Goal: Task Accomplishment & Management: Complete application form

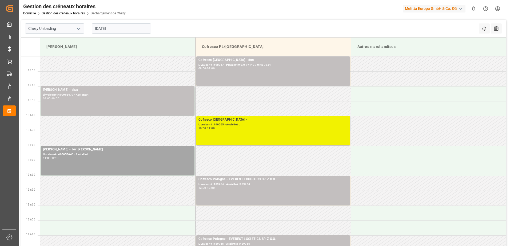
click at [230, 130] on div "10:00 - 11:00" at bounding box center [272, 128] width 149 height 3
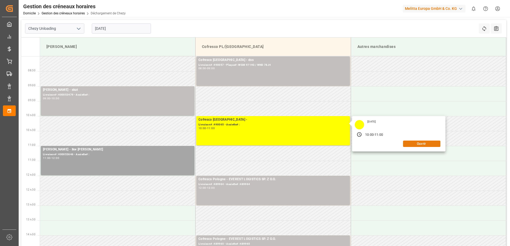
click at [436, 144] on button "Ouvrir" at bounding box center [421, 144] width 37 height 6
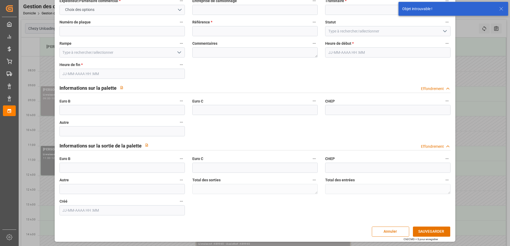
scroll to position [35, 0]
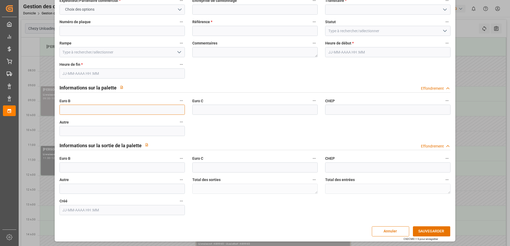
click at [80, 108] on input "text" at bounding box center [121, 110] width 125 height 10
type input "33"
click at [445, 31] on polyline "Ouvrir le menu" at bounding box center [444, 31] width 3 height 2
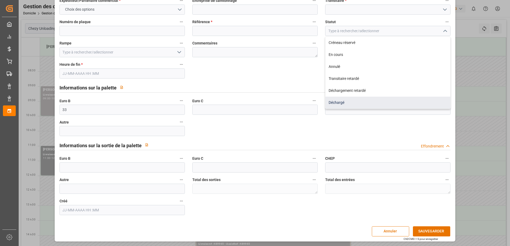
click at [331, 106] on div "Déchargé" at bounding box center [387, 103] width 125 height 12
type input "Unloaded"
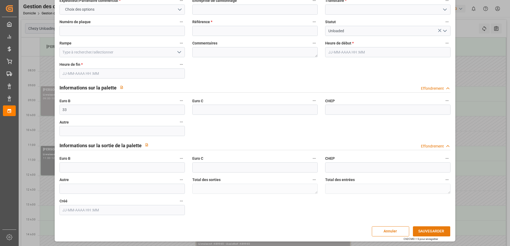
click at [430, 233] on button "SAUVEGARDER" at bounding box center [431, 232] width 37 height 10
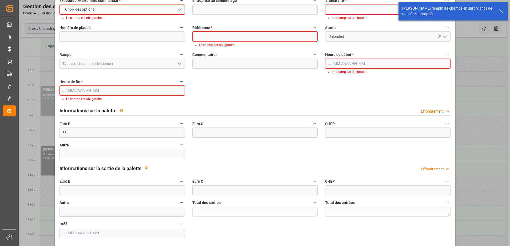
scroll to position [0, 0]
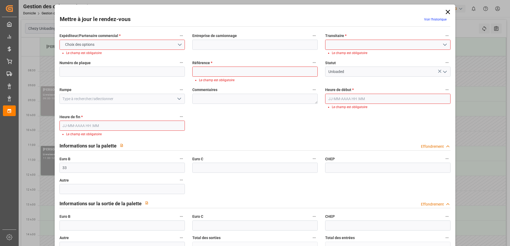
click at [448, 11] on icon at bounding box center [447, 11] width 7 height 7
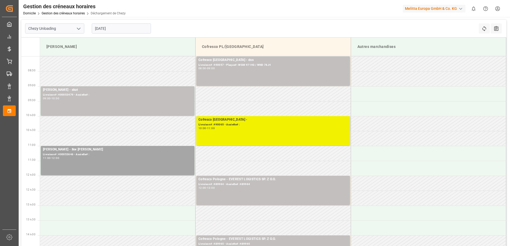
click at [231, 132] on div "Cofresco Pologne - Livraison# :490065 - Assiette# : 10:00 - 11:00" at bounding box center [272, 130] width 149 height 27
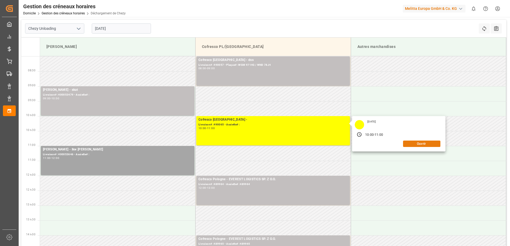
click at [419, 146] on button "Ouvrir" at bounding box center [421, 144] width 37 height 6
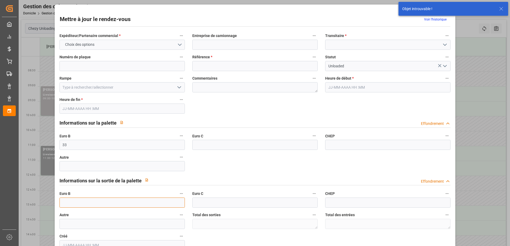
click at [74, 202] on input "text" at bounding box center [121, 203] width 125 height 10
type input "33"
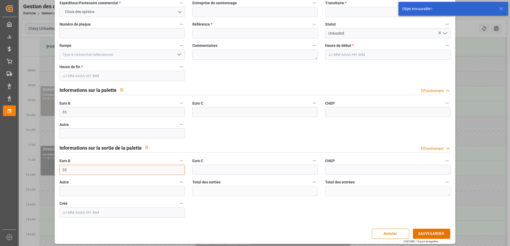
scroll to position [35, 0]
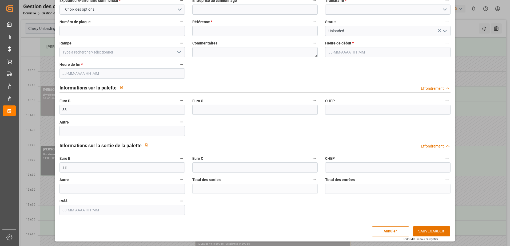
click at [443, 32] on icon "Ouvrir le menu" at bounding box center [445, 31] width 6 height 6
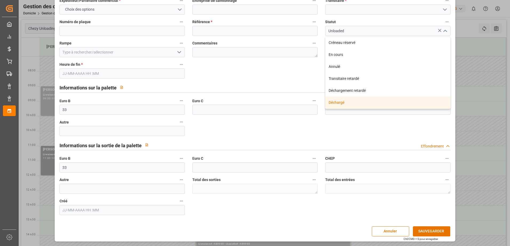
click at [348, 104] on div "Déchargé" at bounding box center [387, 103] width 125 height 12
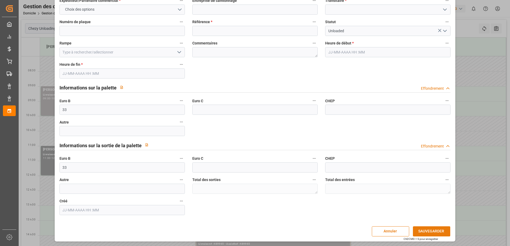
click at [430, 233] on button "SAUVEGARDER" at bounding box center [431, 232] width 37 height 10
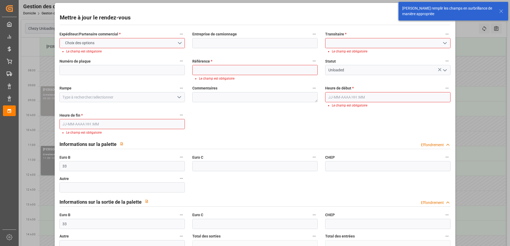
scroll to position [0, 0]
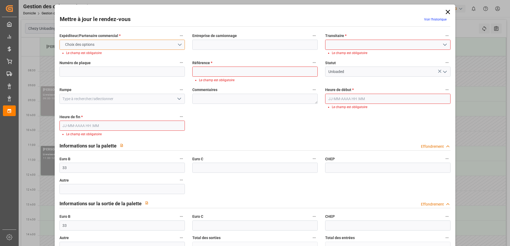
click at [177, 42] on button "Choix des options" at bounding box center [121, 45] width 125 height 10
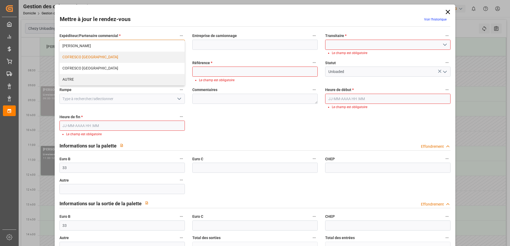
click at [89, 57] on div "COFRESCO [GEOGRAPHIC_DATA]" at bounding box center [122, 57] width 125 height 11
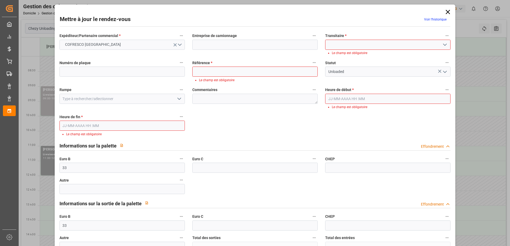
click at [83, 126] on div "Expéditeur/Partenaire commercial * COFRESCO POLOGNE Entreprise de camionnage Tr…" at bounding box center [255, 152] width 399 height 245
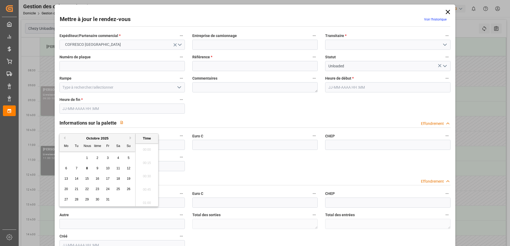
scroll to position [749, 0]
click at [87, 169] on span "8" at bounding box center [87, 169] width 2 height 4
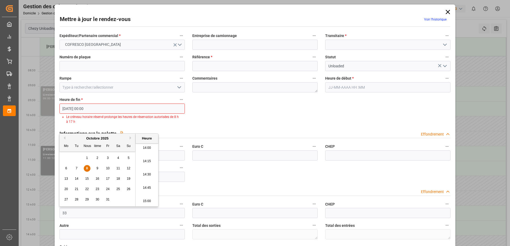
click at [85, 107] on input "[DATE] 00:00" at bounding box center [121, 109] width 125 height 10
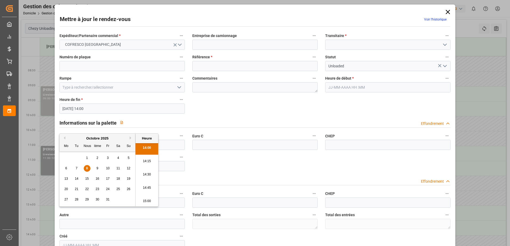
type input "[DATE] 14:00"
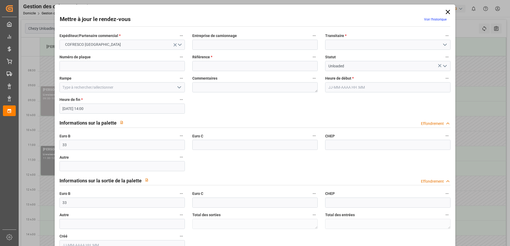
click at [400, 115] on div "Expéditeur/Partenaire commercial * COFRESCO POLOGNE Entreprise de camionnage Tr…" at bounding box center [255, 141] width 399 height 222
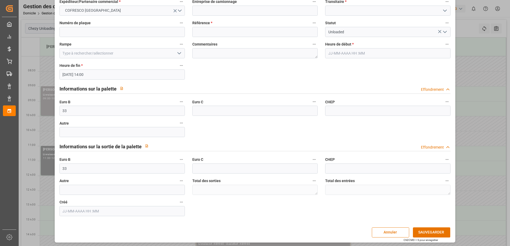
scroll to position [35, 0]
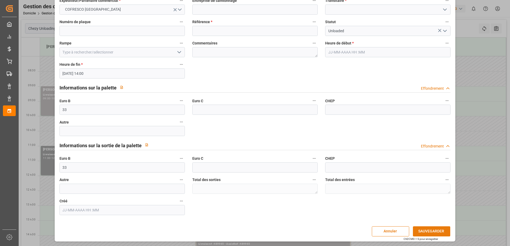
click at [438, 233] on button "SAUVEGARDER" at bounding box center [431, 232] width 37 height 10
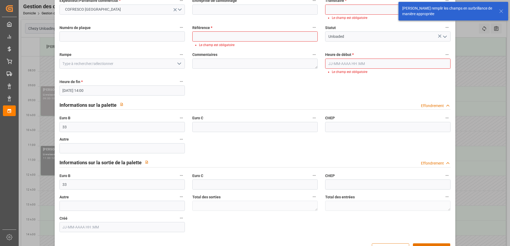
scroll to position [0, 0]
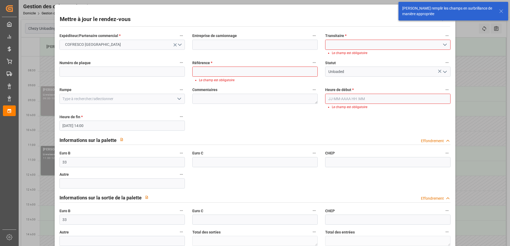
click at [346, 45] on input at bounding box center [387, 45] width 125 height 10
click at [443, 45] on icon "Ouvrir le menu" at bounding box center [445, 45] width 6 height 6
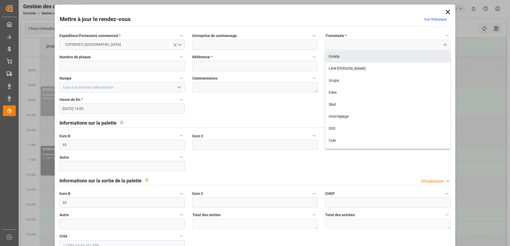
click at [442, 46] on icon "Fermer le menu" at bounding box center [445, 45] width 6 height 6
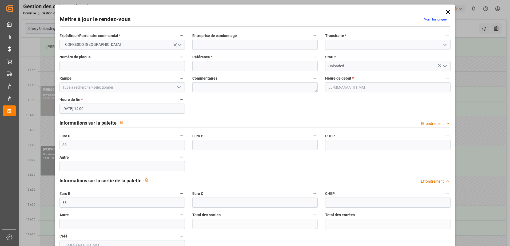
drag, startPoint x: 445, startPoint y: 14, endPoint x: 429, endPoint y: 24, distance: 18.7
click at [445, 14] on icon at bounding box center [447, 11] width 7 height 7
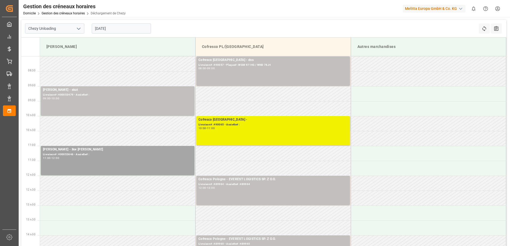
click at [340, 138] on div "Cofresco Pologne - Livraison# :490065 - Assiette# : 10:00 - 11:00" at bounding box center [272, 130] width 149 height 27
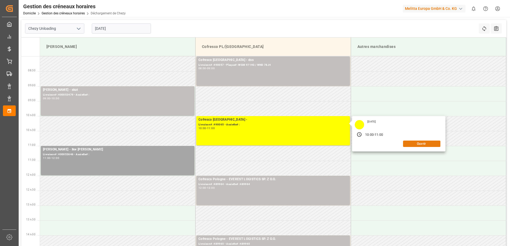
click at [413, 146] on button "Ouvrir" at bounding box center [421, 144] width 37 height 6
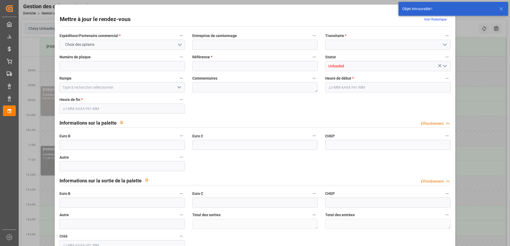
type input "33"
type input "[DATE] 14:00"
click at [445, 69] on icon "Ouvrir le menu" at bounding box center [445, 66] width 6 height 6
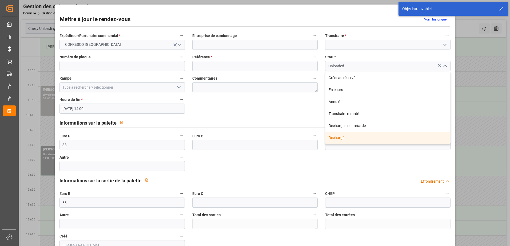
click at [371, 139] on div "Déchargé" at bounding box center [387, 138] width 125 height 12
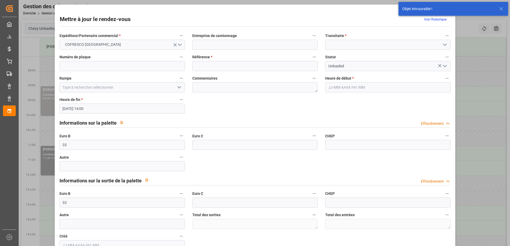
click at [87, 152] on div "Autre" at bounding box center [122, 162] width 133 height 21
click at [88, 148] on input "33" at bounding box center [121, 145] width 125 height 10
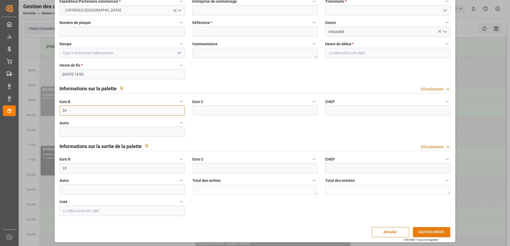
scroll to position [35, 0]
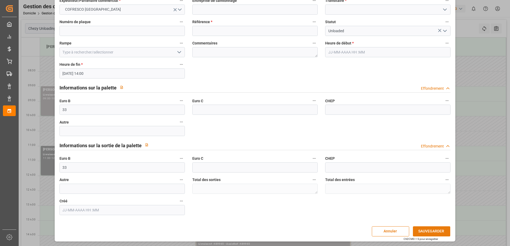
click at [438, 229] on button "SAUVEGARDER" at bounding box center [431, 232] width 37 height 10
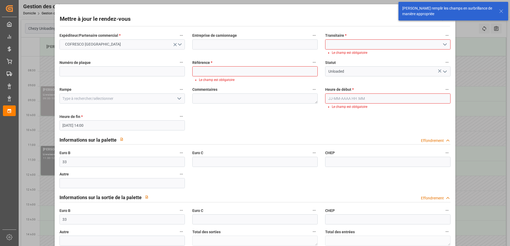
scroll to position [0, 0]
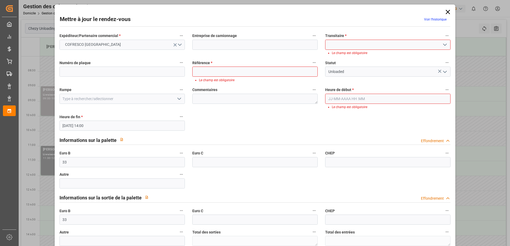
click at [364, 45] on input at bounding box center [387, 45] width 125 height 10
drag, startPoint x: 365, startPoint y: 43, endPoint x: 378, endPoint y: 42, distance: 12.6
click at [365, 43] on input at bounding box center [387, 45] width 125 height 10
click at [445, 47] on icon "Ouvrir le menu" at bounding box center [445, 45] width 6 height 6
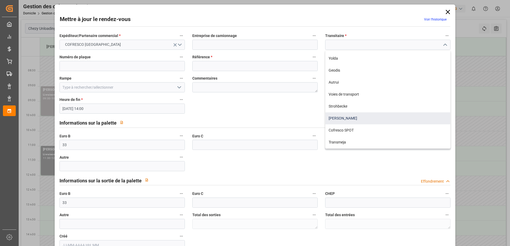
scroll to position [98, 0]
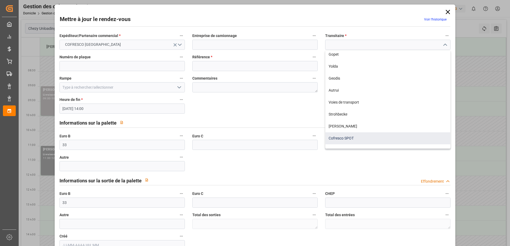
click at [358, 139] on div "Cofresco SPOT" at bounding box center [387, 139] width 125 height 12
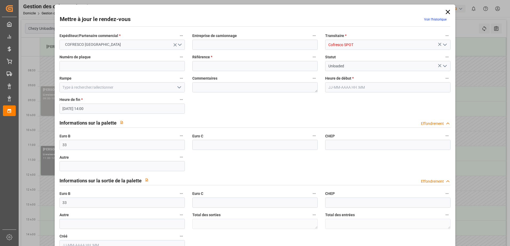
type input "Cofresco SPOT"
click at [255, 70] on input at bounding box center [254, 66] width 125 height 10
click at [298, 67] on input at bounding box center [254, 66] width 125 height 10
click at [296, 66] on input at bounding box center [254, 66] width 125 height 10
click at [311, 65] on input at bounding box center [254, 66] width 125 height 10
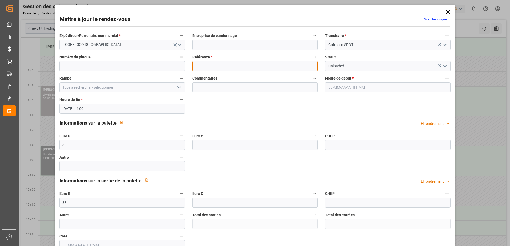
click at [220, 66] on input at bounding box center [254, 66] width 125 height 10
type input "490065"
click at [378, 86] on input "text" at bounding box center [387, 87] width 125 height 10
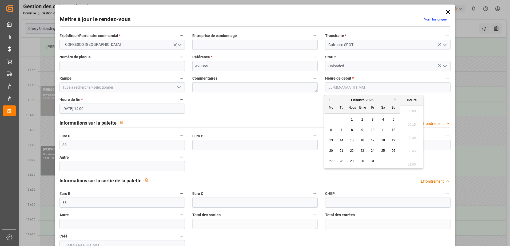
scroll to position [749, 0]
click at [352, 130] on span "8" at bounding box center [352, 130] width 2 height 4
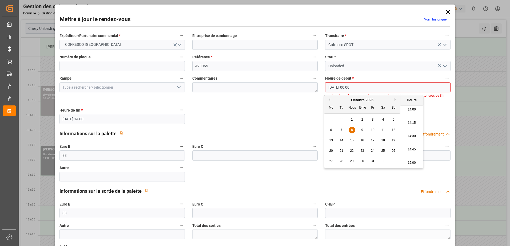
click at [414, 109] on li "14:00" at bounding box center [411, 109] width 23 height 13
type input "[DATE] 14:00"
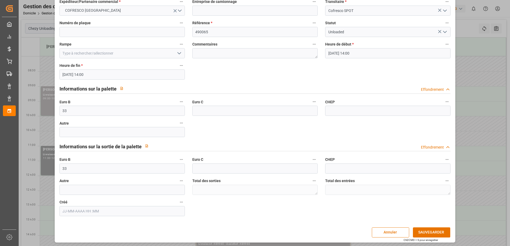
scroll to position [35, 0]
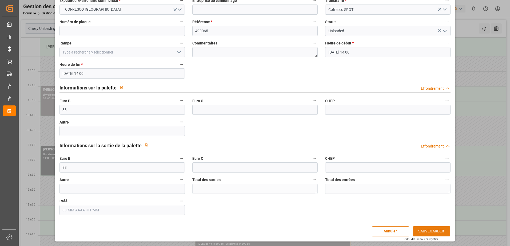
click at [431, 230] on button "SAUVEGARDER" at bounding box center [431, 232] width 37 height 10
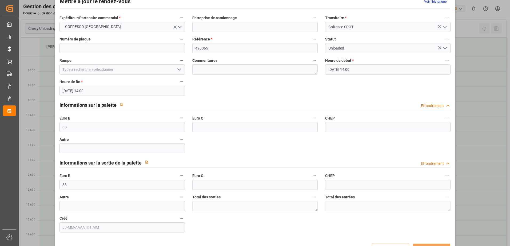
scroll to position [0, 0]
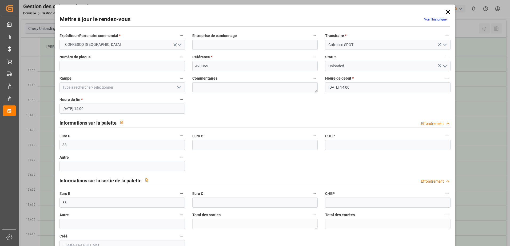
click at [445, 10] on icon at bounding box center [447, 11] width 7 height 7
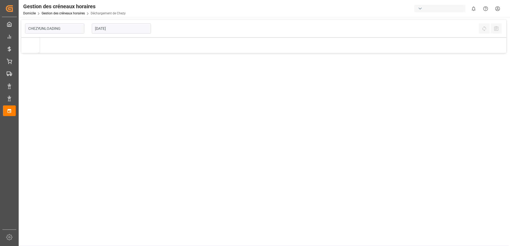
type input "Chezy Unloading"
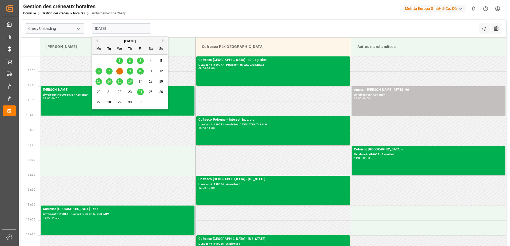
click at [100, 29] on input "08-10-2025" at bounding box center [121, 28] width 59 height 10
click at [130, 74] on div "9" at bounding box center [130, 71] width 7 height 6
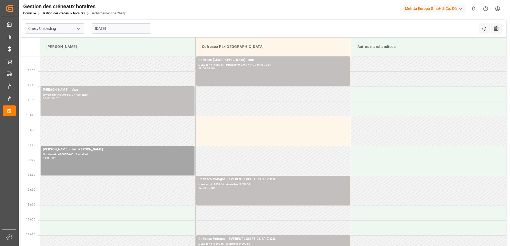
click at [98, 29] on input "[DATE]" at bounding box center [121, 28] width 59 height 10
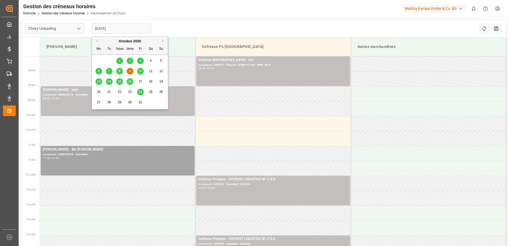
click at [121, 72] on div "8" at bounding box center [119, 71] width 7 height 6
type input "08-10-2025"
